Goal: Task Accomplishment & Management: Manage account settings

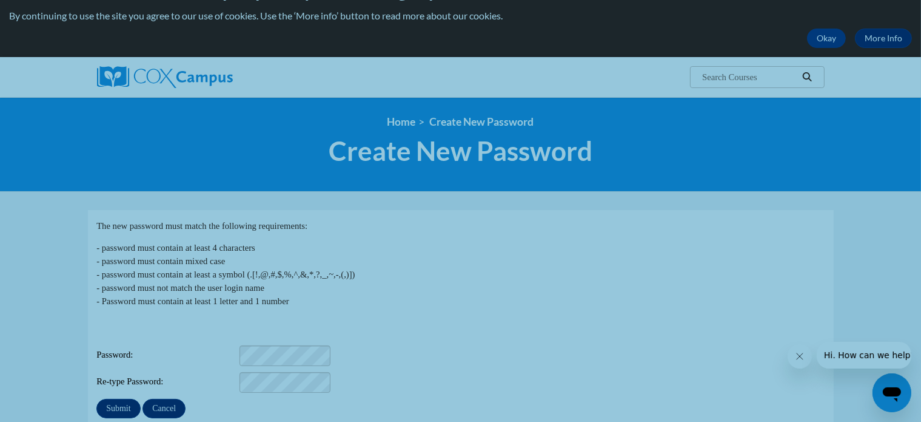
scroll to position [61, 0]
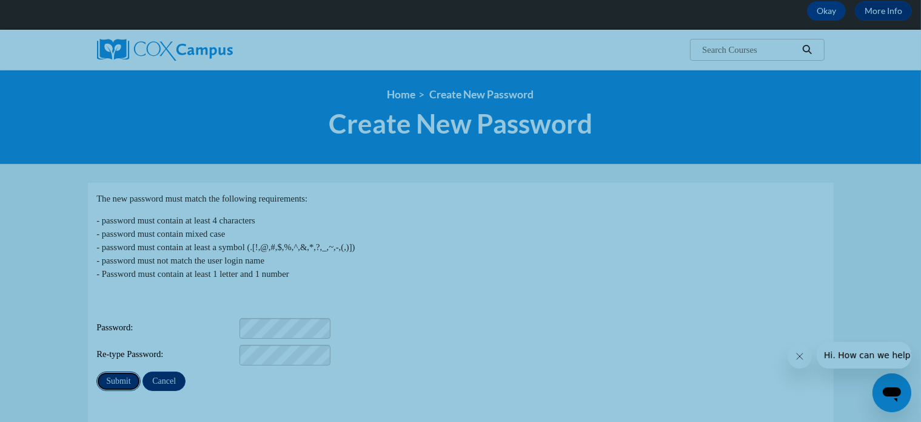
click at [113, 371] on input "Submit" at bounding box center [118, 380] width 44 height 19
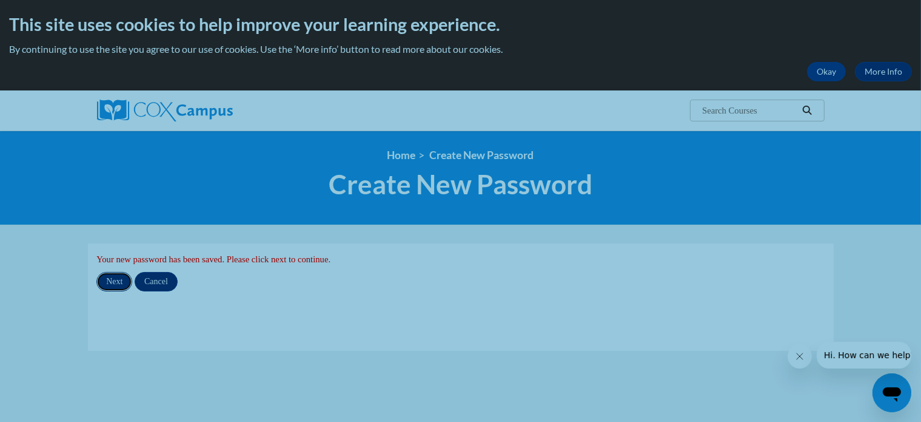
click at [114, 277] on input "Next" at bounding box center [114, 281] width 36 height 19
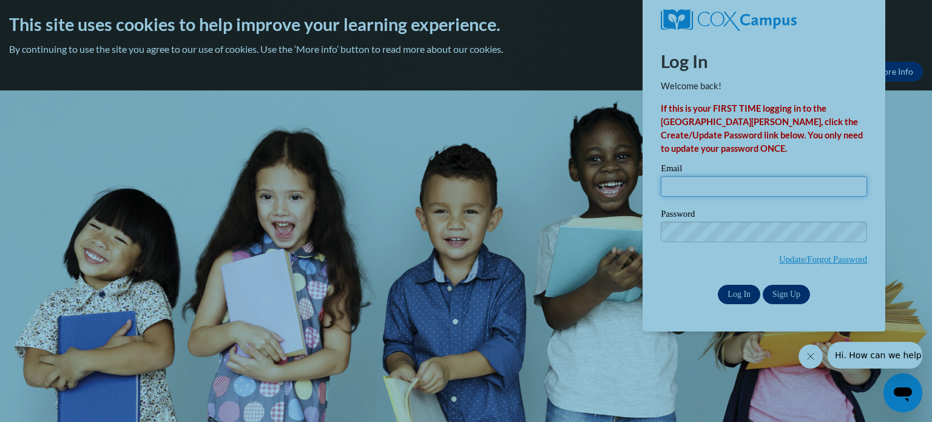
type input "sensorytc@gmail.com"
click at [739, 296] on input "Log In" at bounding box center [739, 293] width 42 height 19
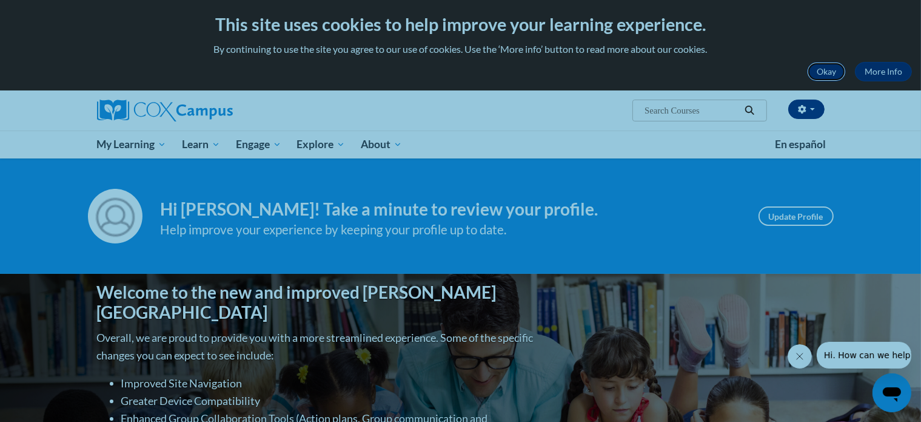
click at [819, 72] on button "Okay" at bounding box center [826, 71] width 39 height 19
